Goal: Information Seeking & Learning: Find contact information

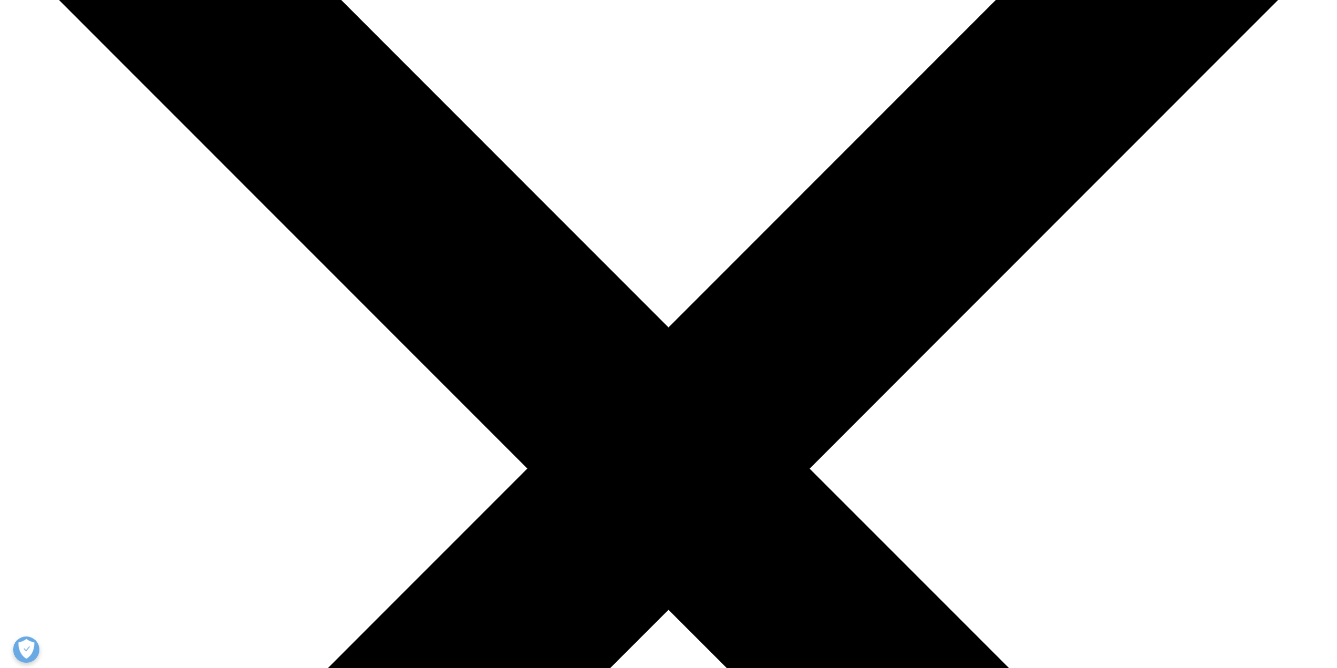
scroll to position [210, 0]
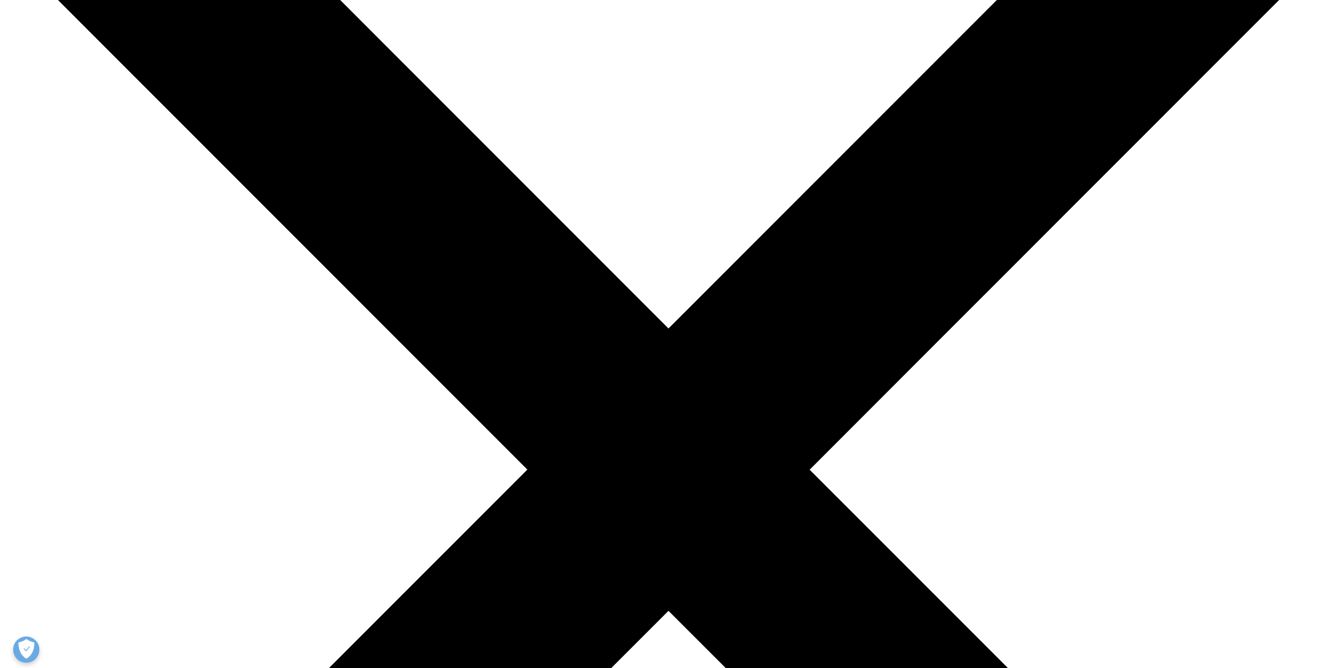
drag, startPoint x: 475, startPoint y: 329, endPoint x: 486, endPoint y: 337, distance: 13.9
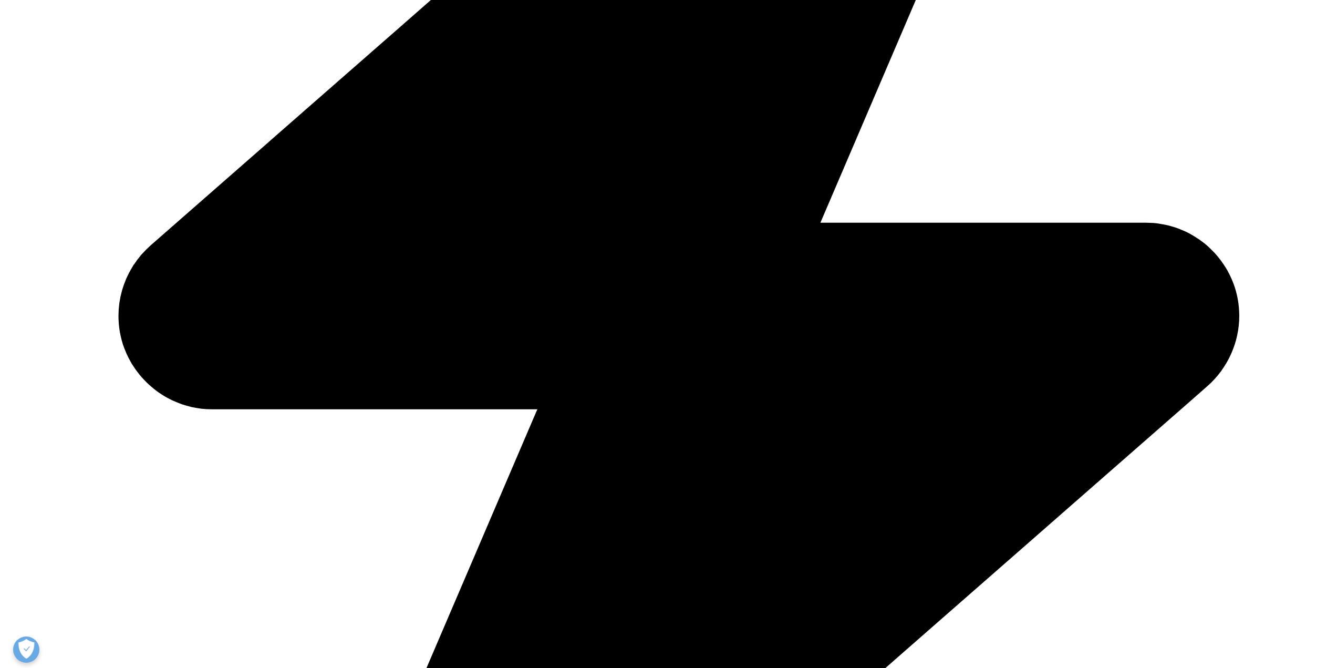
scroll to position [677, 0]
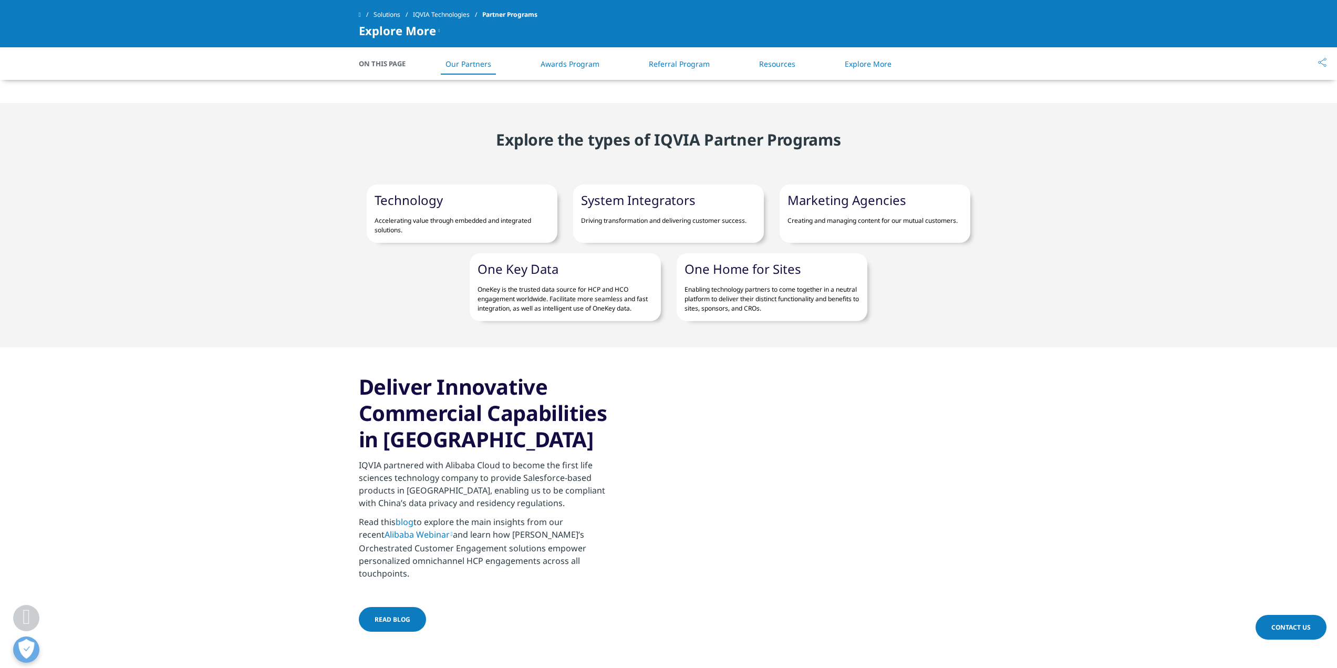
click at [456, 208] on p "Accelerating value through embedded and integrated solutions." at bounding box center [462, 221] width 175 height 27
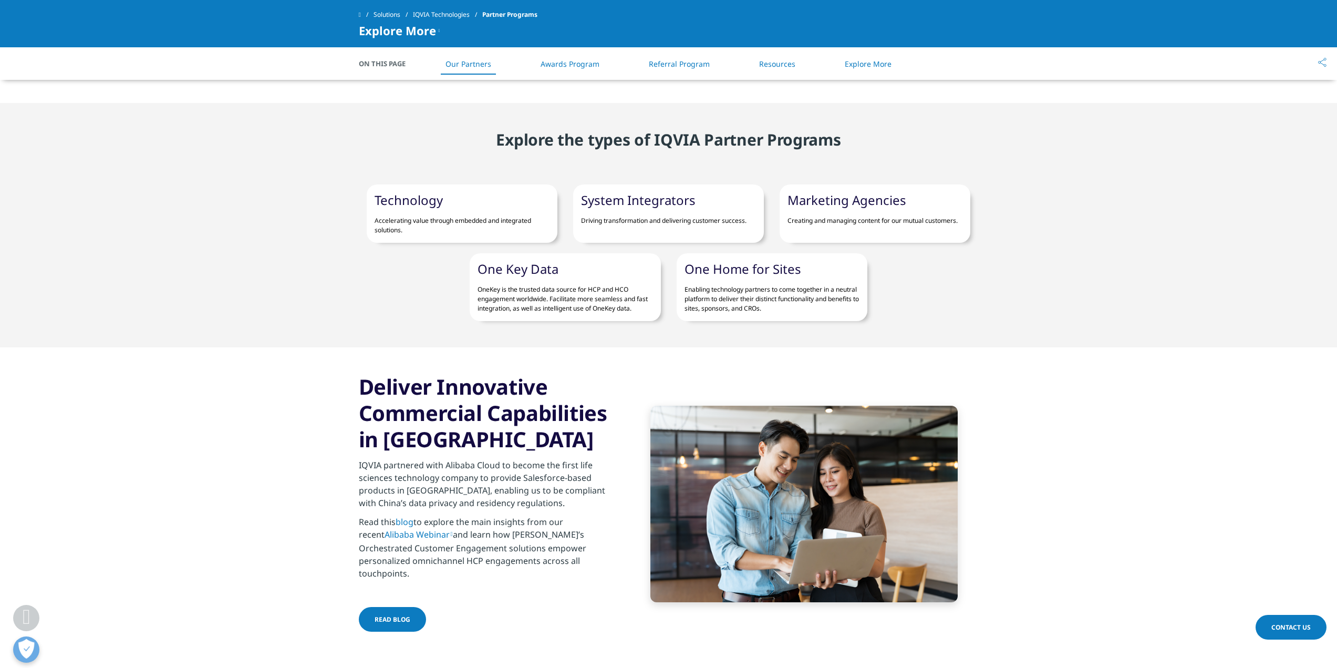
click at [863, 191] on link "Marketing Agencies" at bounding box center [847, 199] width 119 height 17
click at [635, 191] on link "System Integrators" at bounding box center [638, 199] width 115 height 17
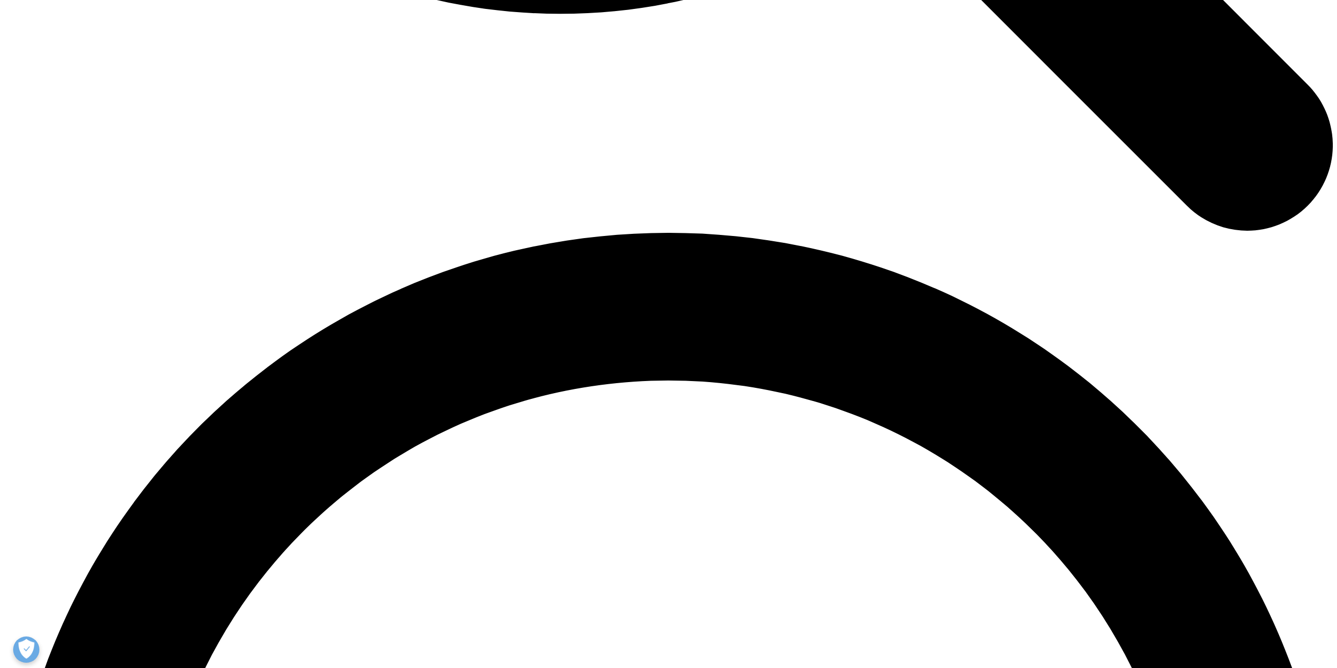
scroll to position [2450, 0]
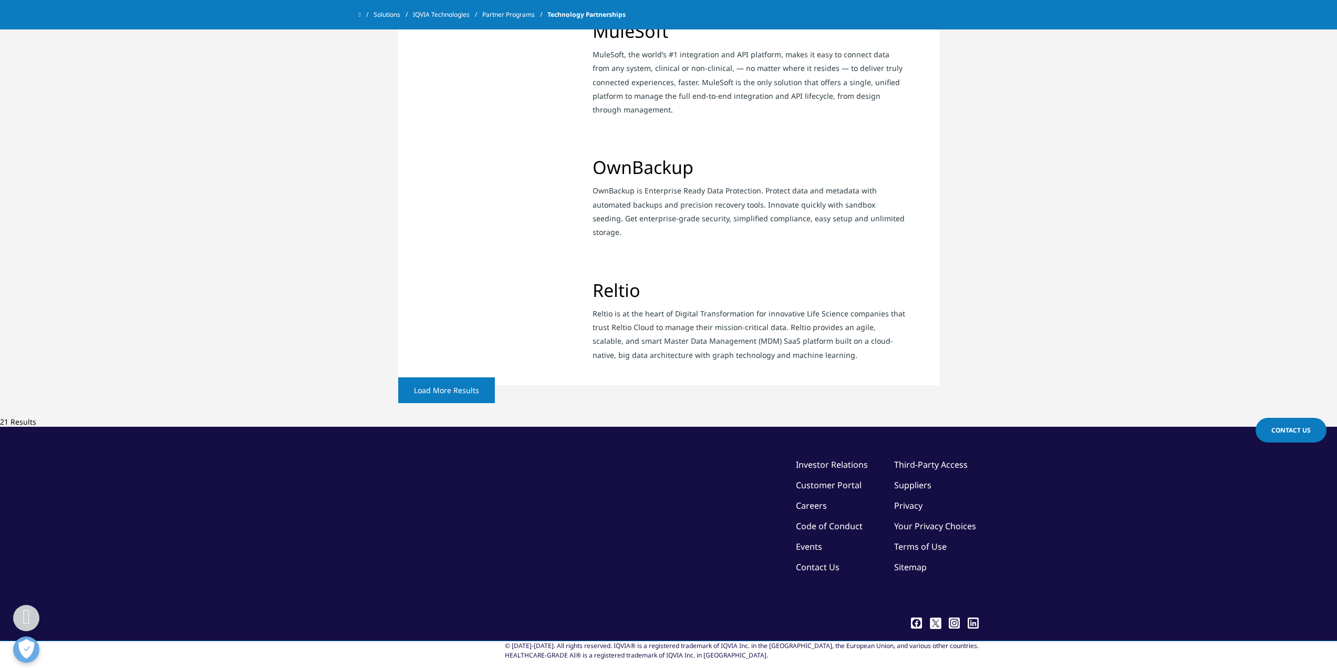
click at [495, 403] on link "Load More Results" at bounding box center [446, 390] width 97 height 26
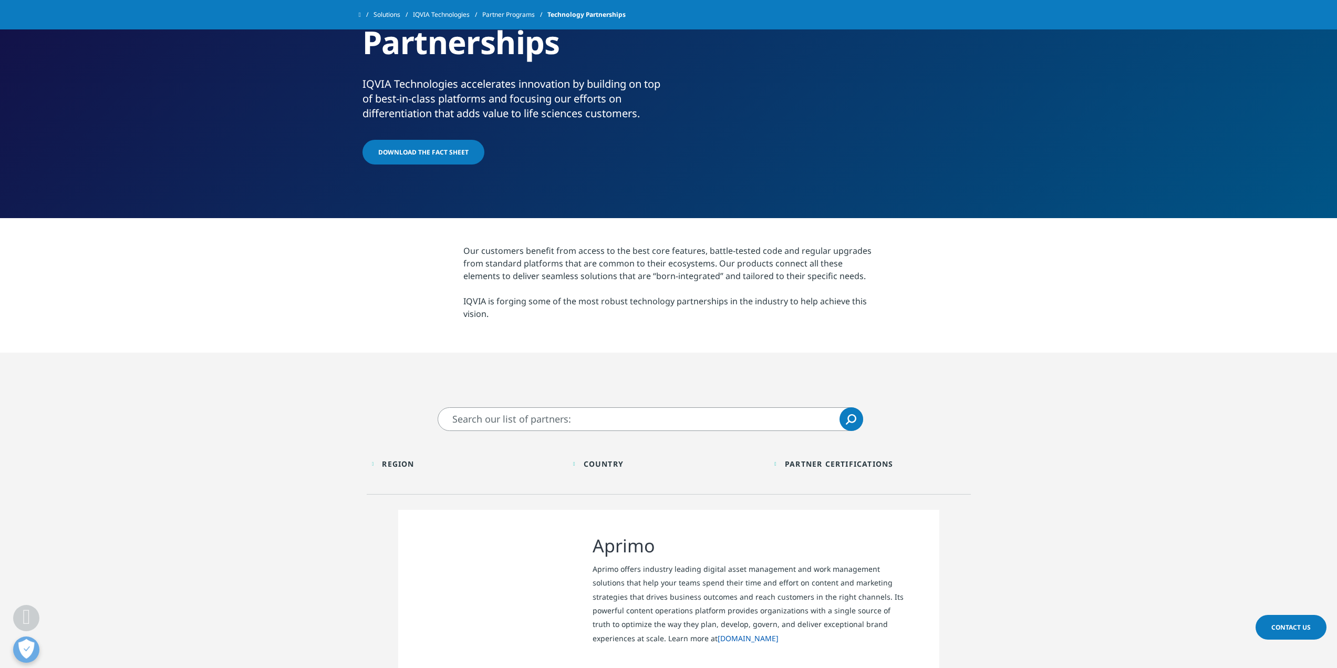
scroll to position [0, 0]
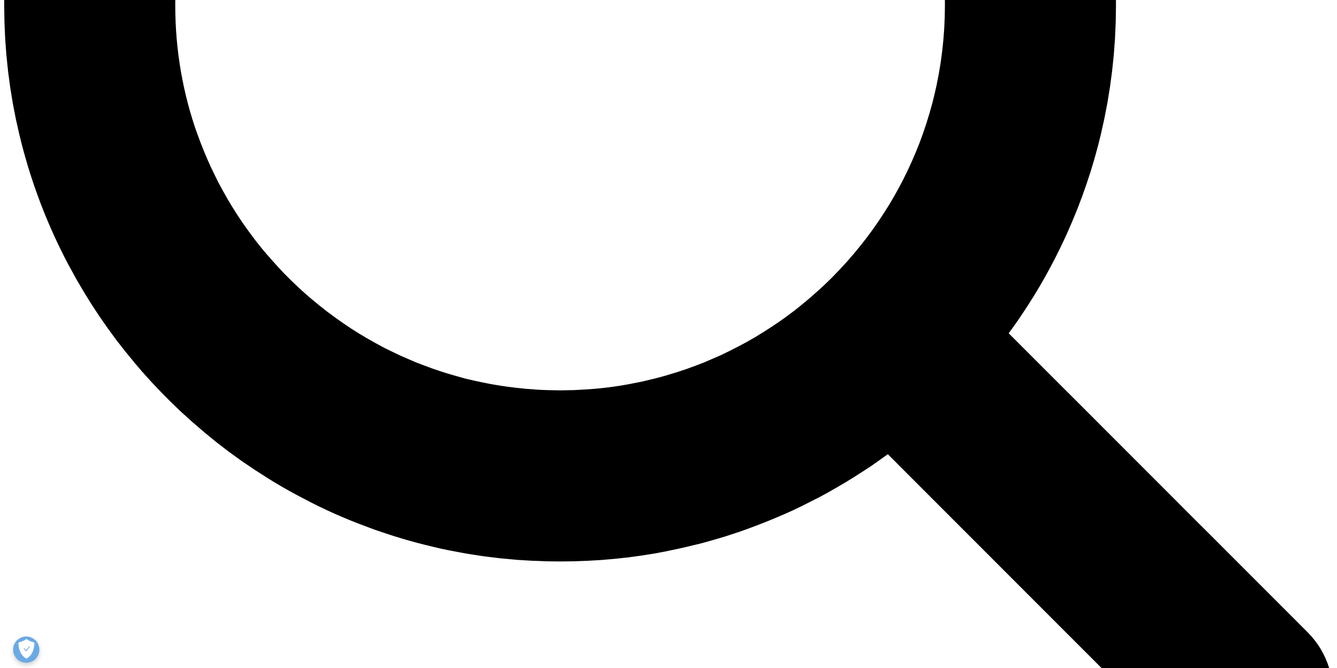
scroll to position [2145, 0]
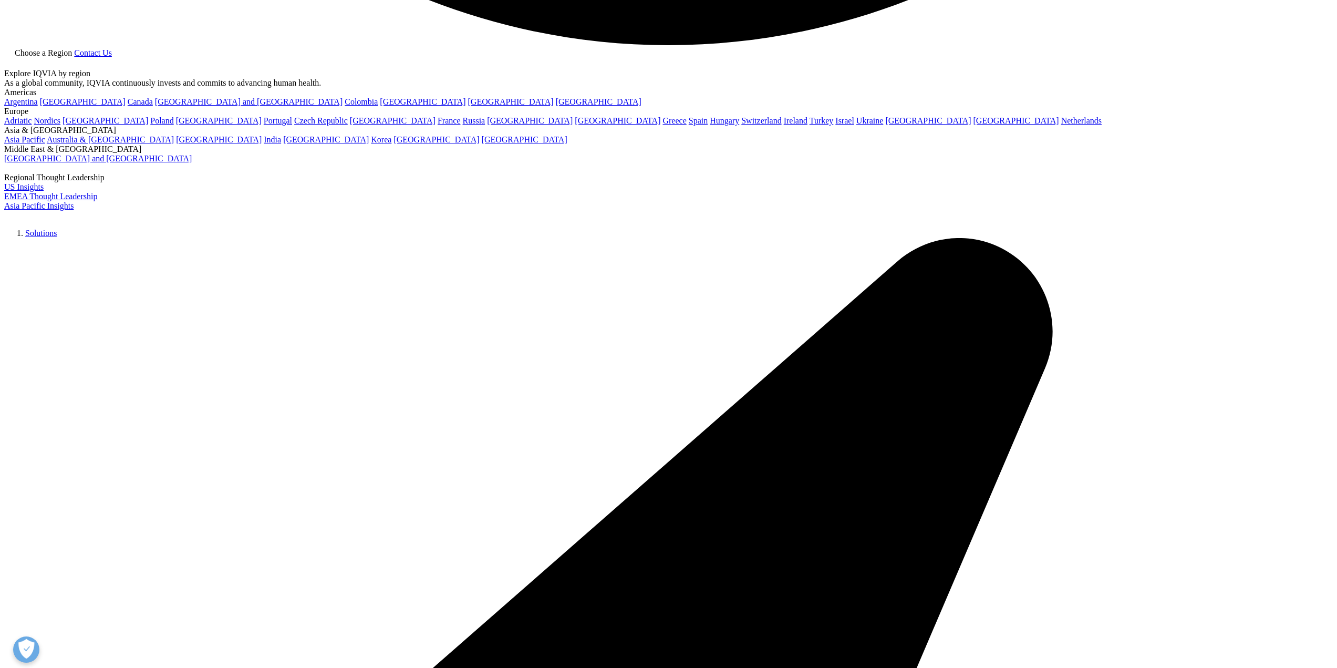
scroll to position [4142, 0]
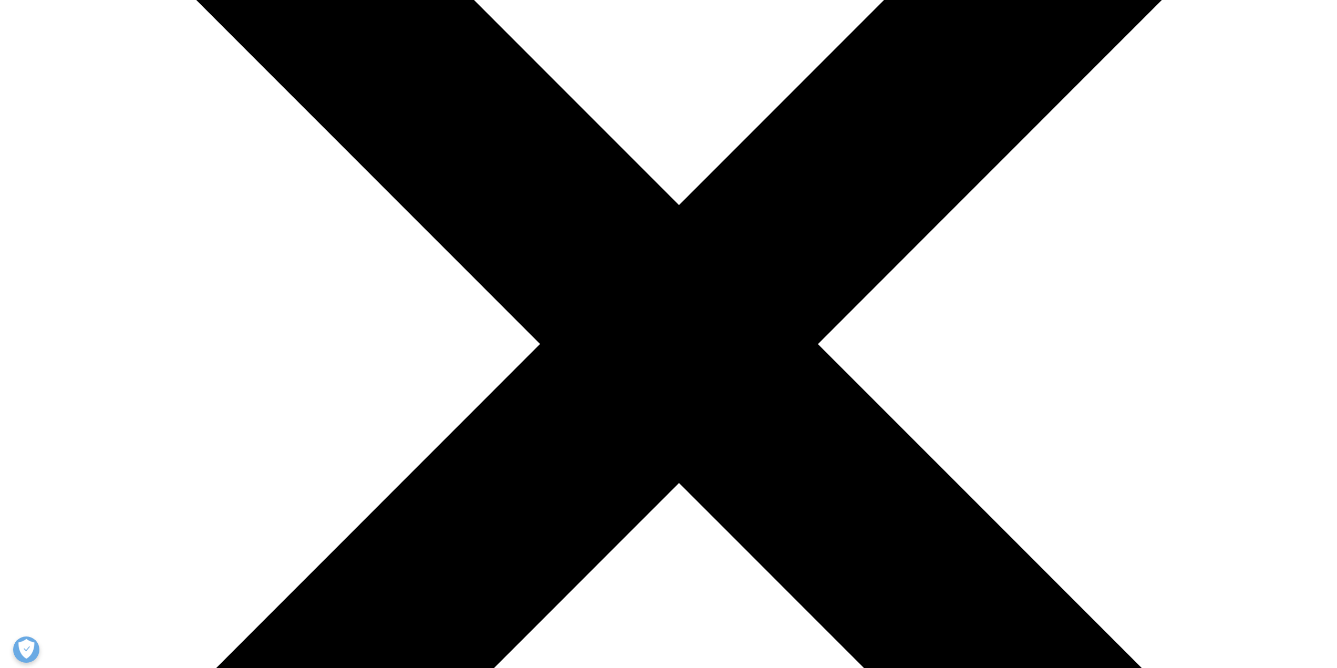
scroll to position [6485, 0]
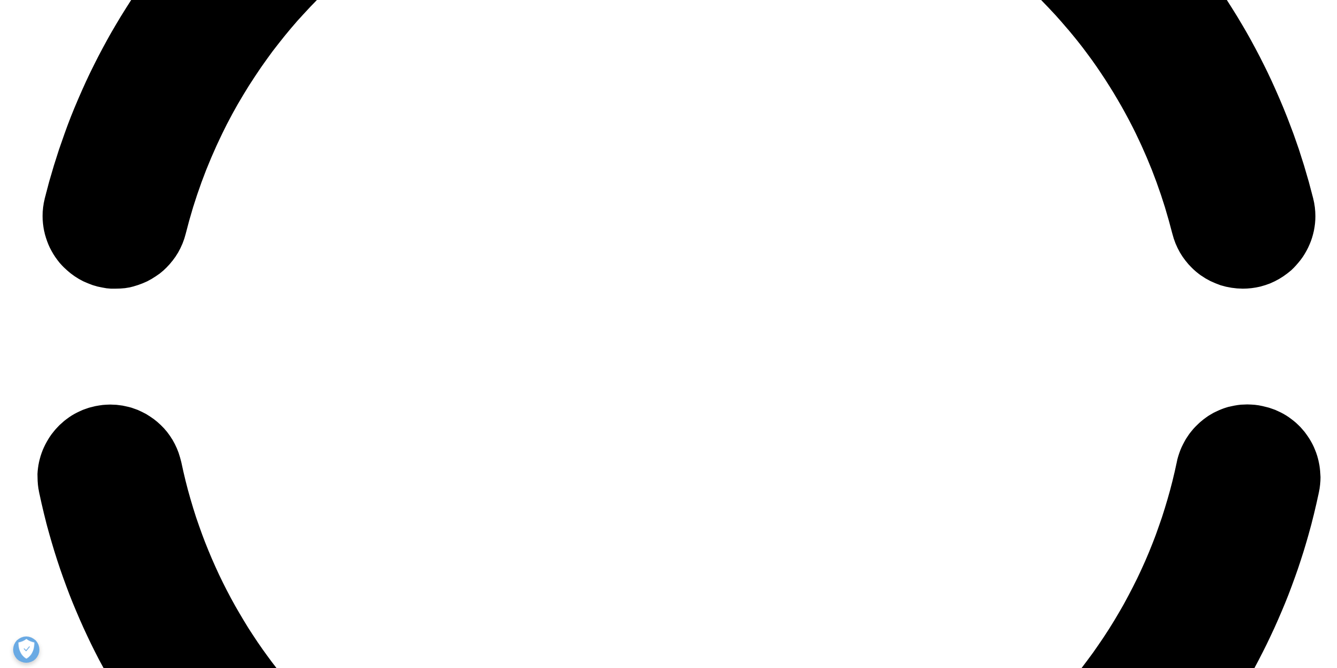
scroll to position [8744, 0]
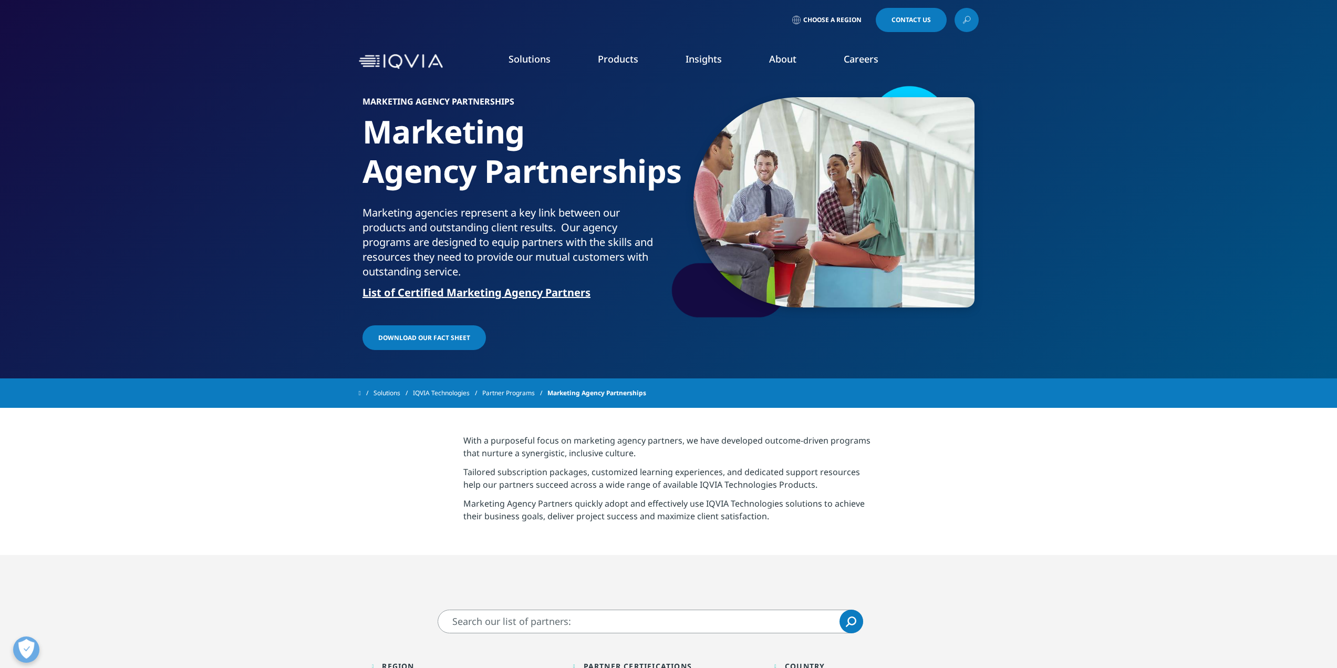
scroll to position [263, 0]
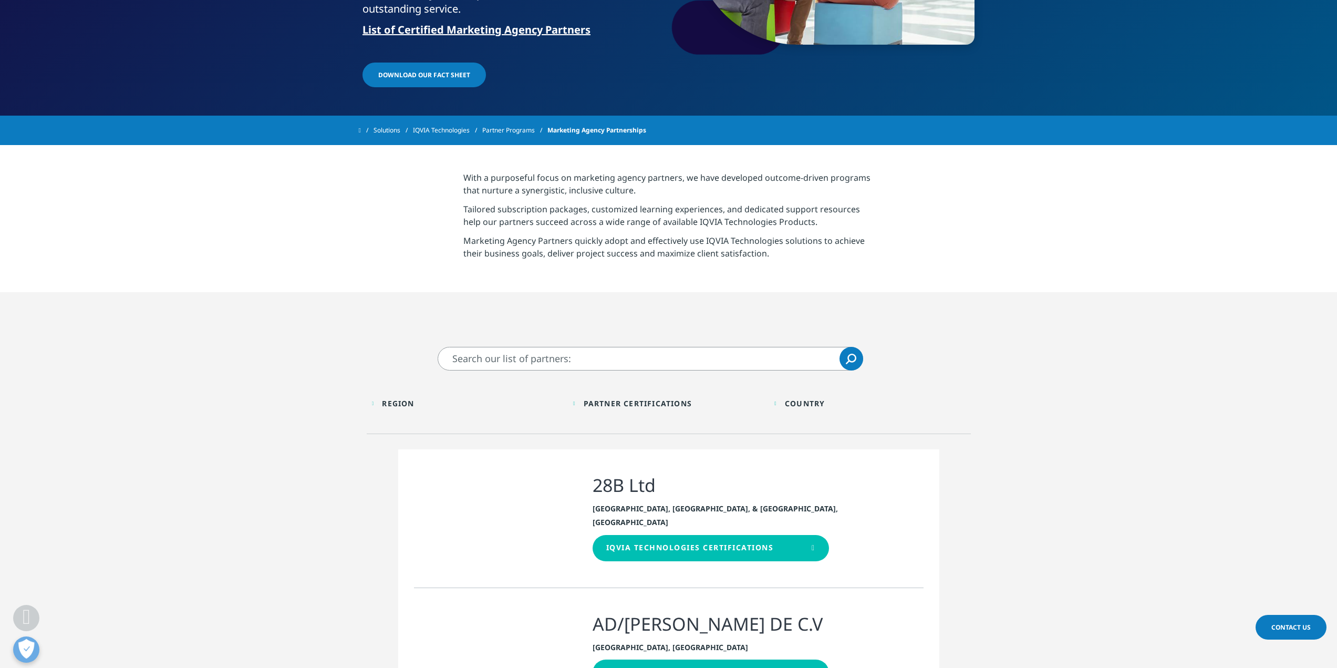
click at [823, 402] on div "Country" at bounding box center [805, 403] width 40 height 10
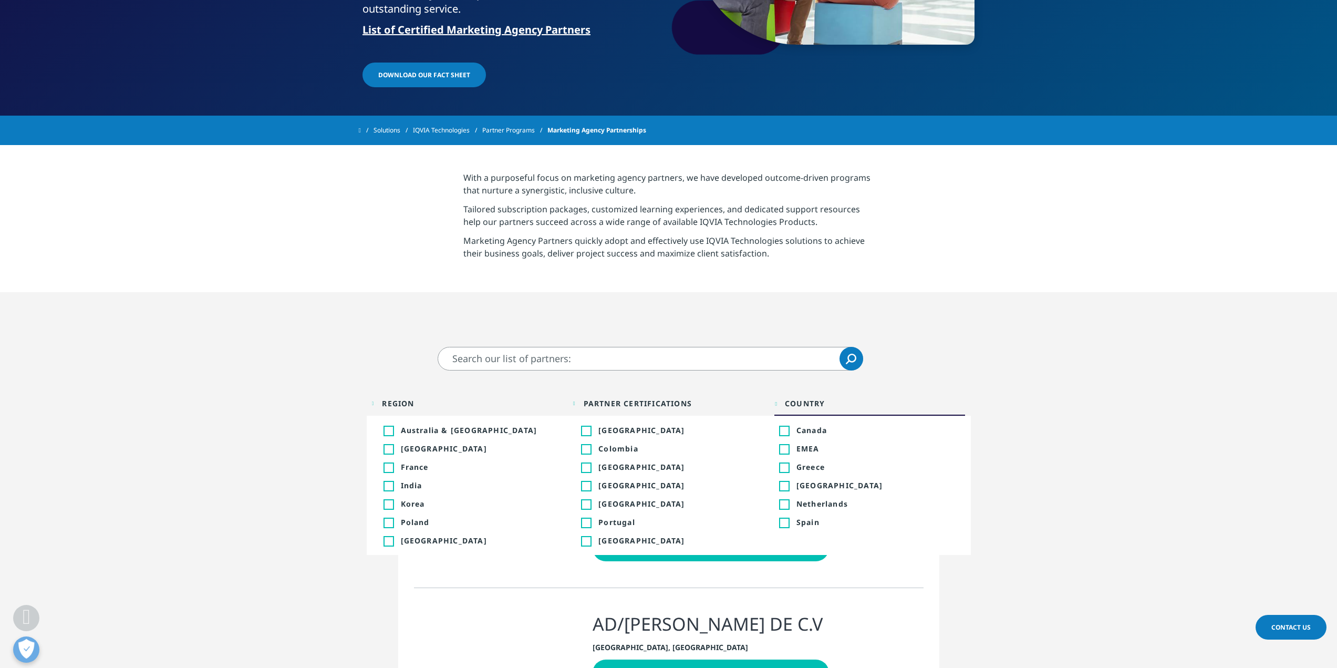
click at [595, 490] on div "Toggle Italy 14" at bounding box center [668, 485] width 175 height 10
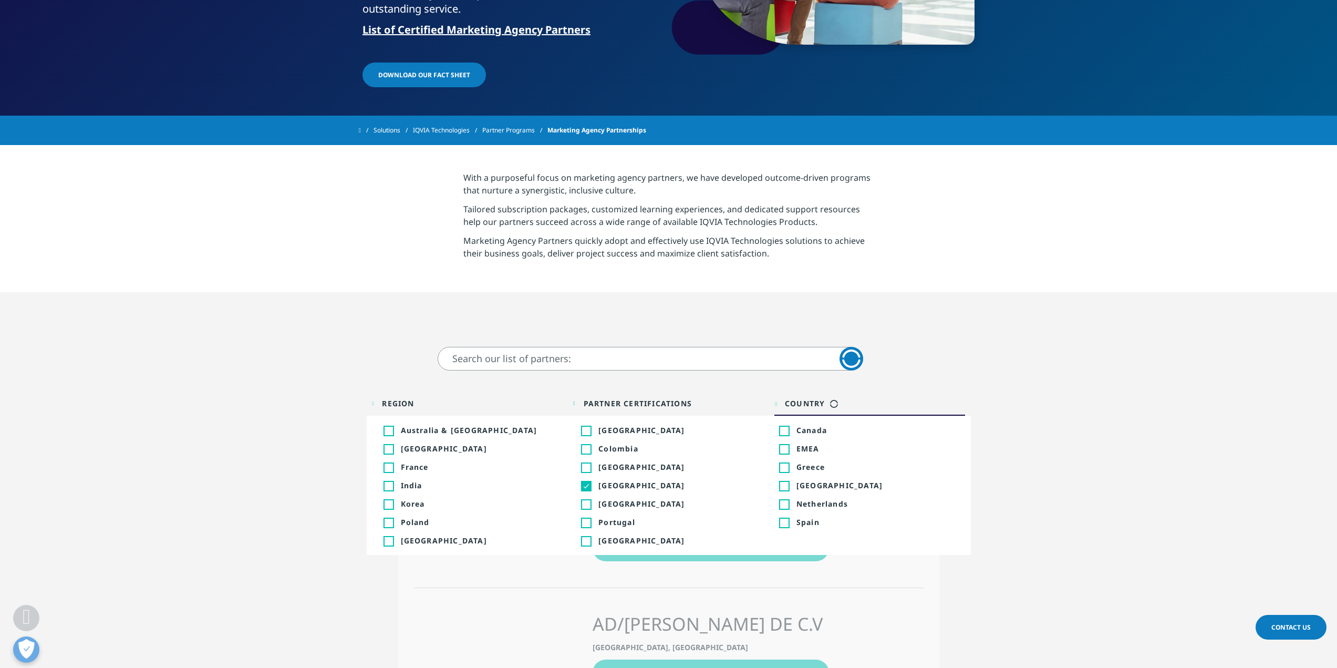
click at [922, 386] on div "Region Loading Clear Or/And Operator Toggle Asia Pacific 18 Toggle Toggle Europ…" at bounding box center [669, 405] width 604 height 55
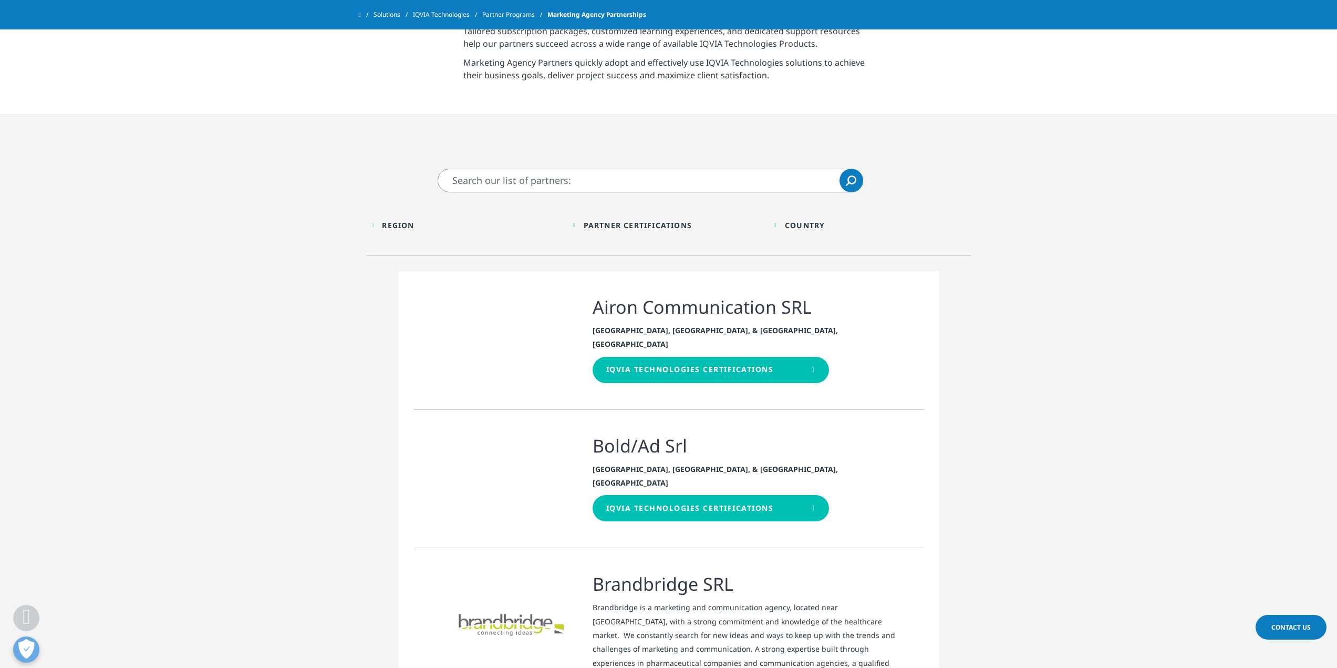
scroll to position [473, 0]
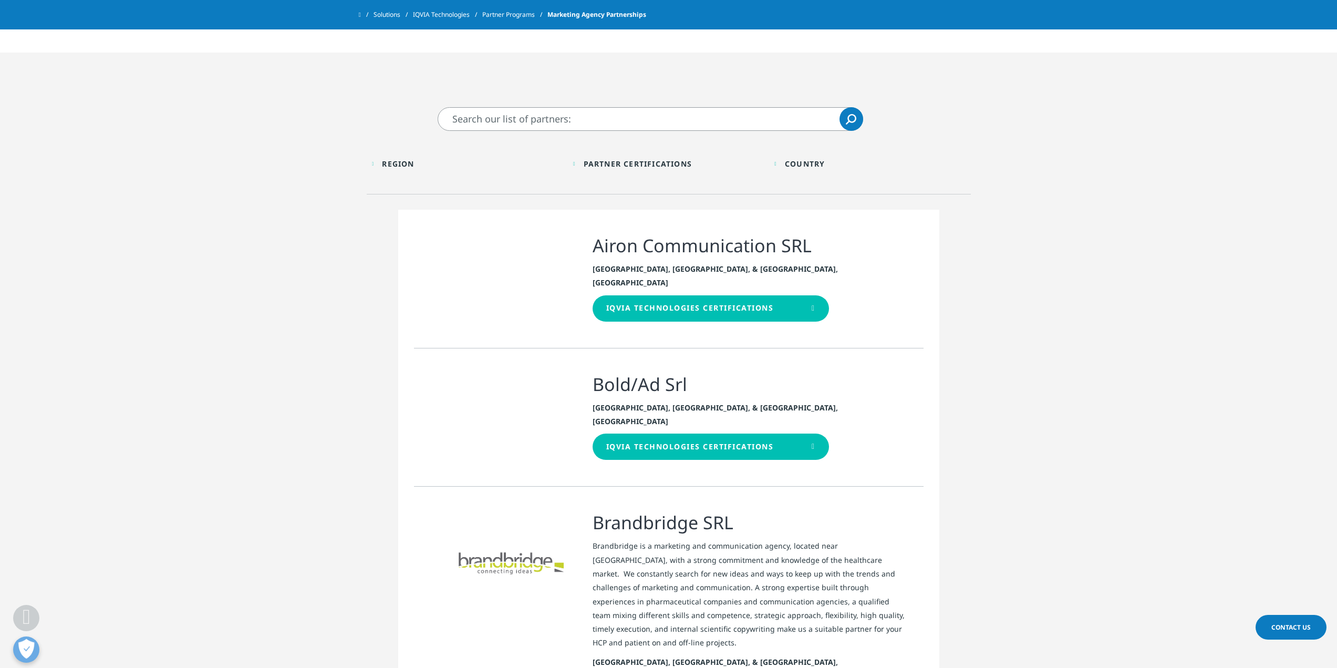
click at [677, 242] on h3 "Airon Communication SRL" at bounding box center [750, 245] width 315 height 23
click at [607, 373] on h3 "Bold/Ad Srl" at bounding box center [750, 384] width 315 height 23
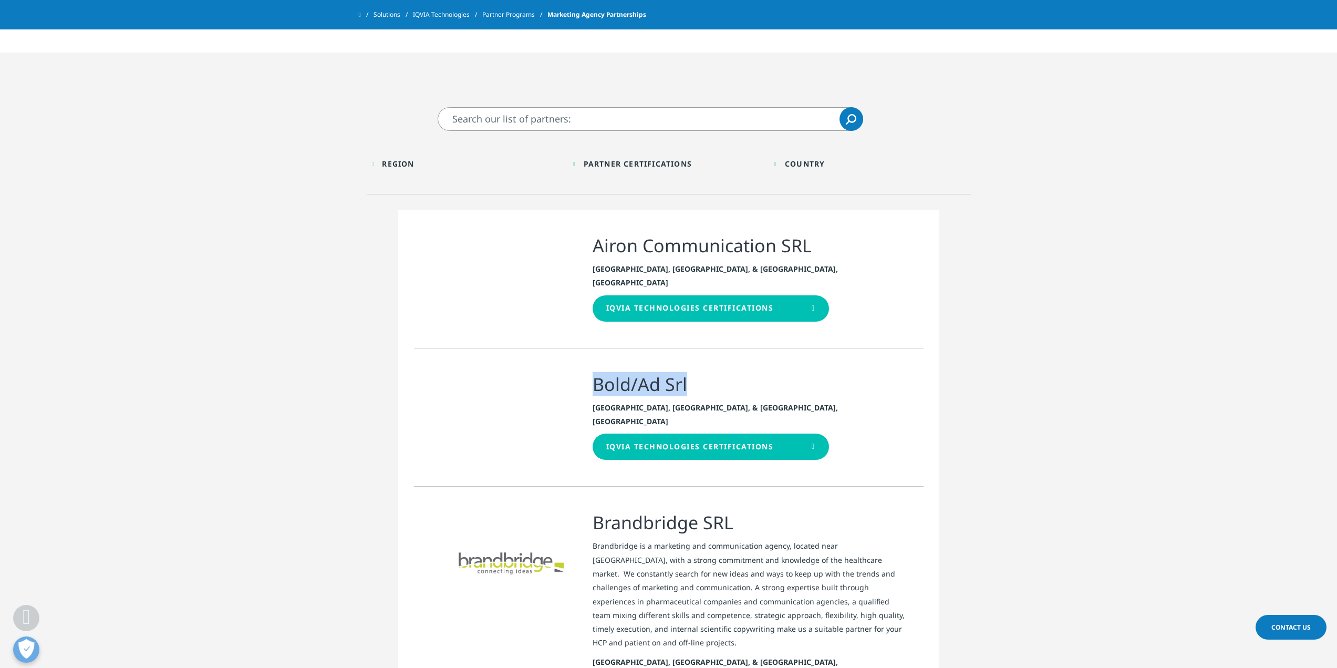
click at [607, 373] on h3 "Bold/Ad Srl" at bounding box center [750, 384] width 315 height 23
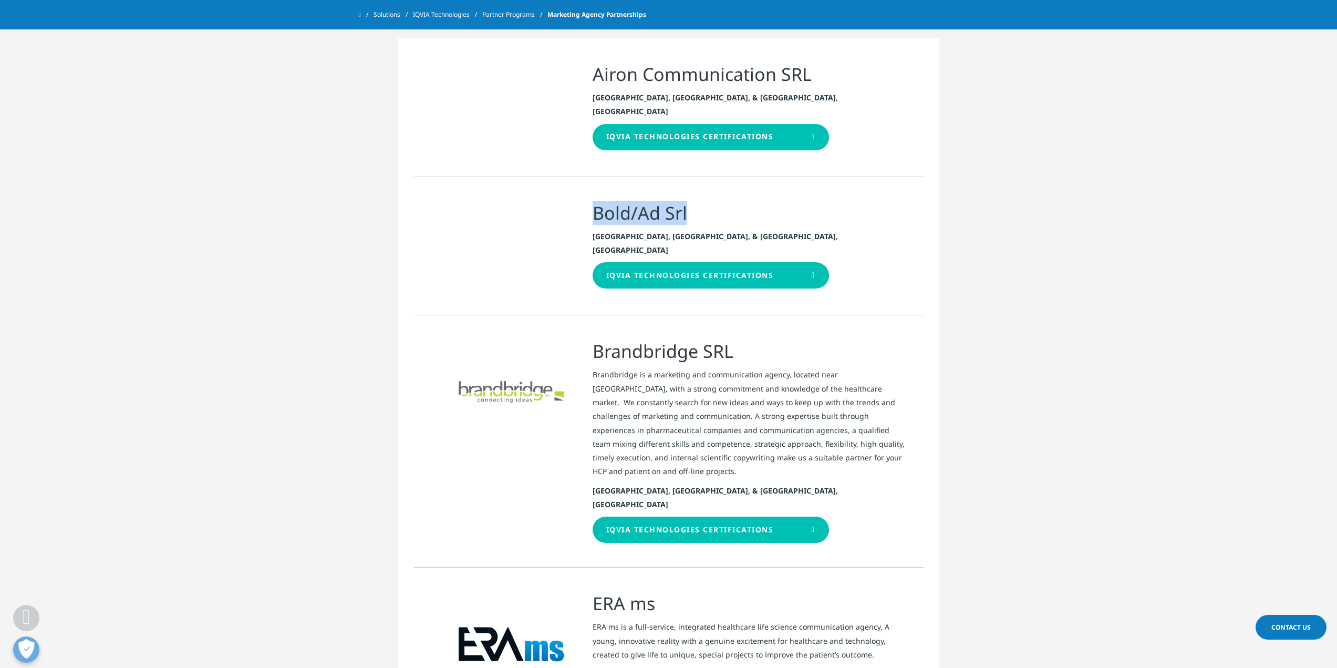
scroll to position [736, 0]
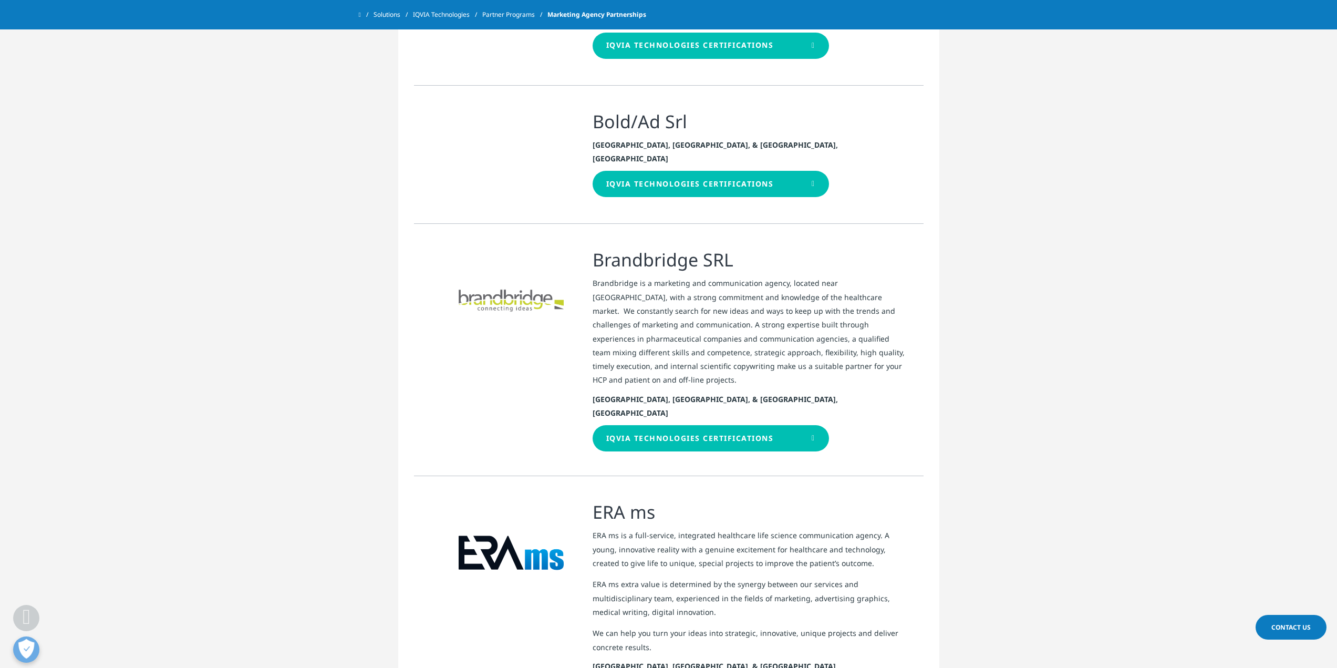
click at [657, 248] on h3 "Brandbridge SRL" at bounding box center [750, 259] width 315 height 23
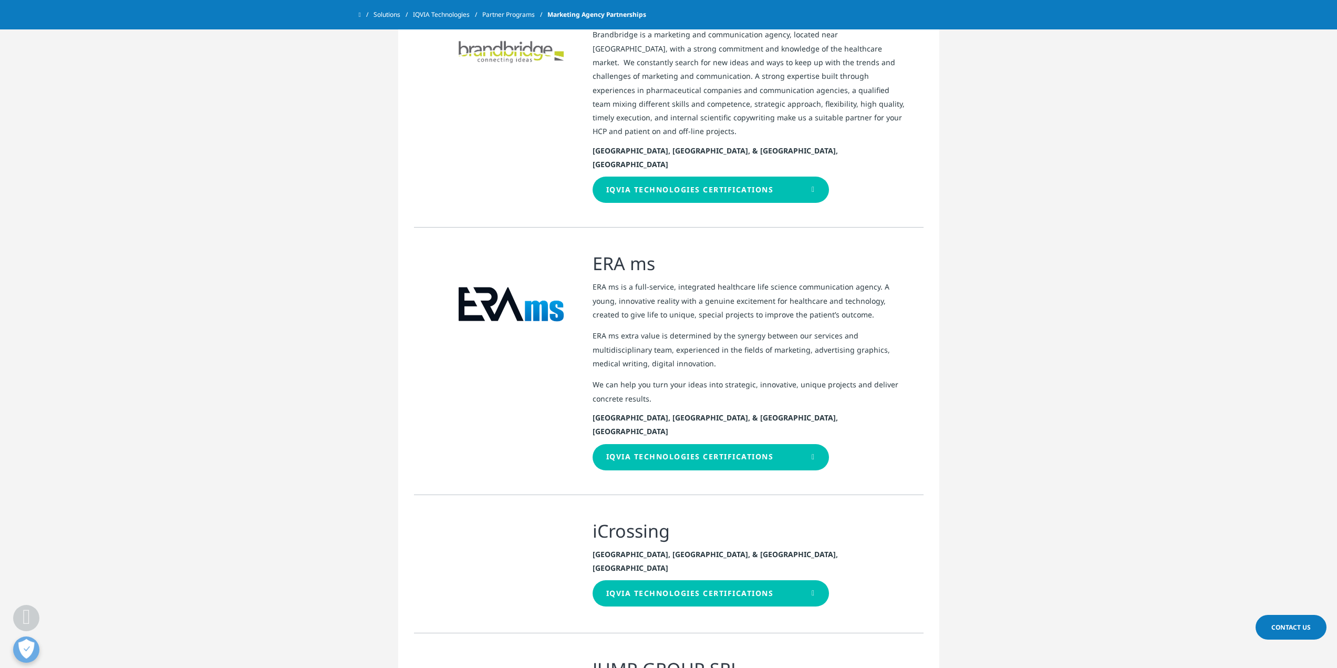
scroll to position [1208, 0]
